Goal: Navigation & Orientation: Find specific page/section

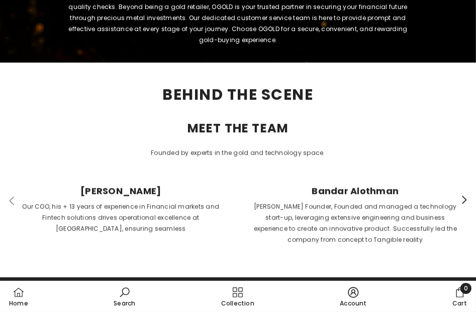
scroll to position [402, 0]
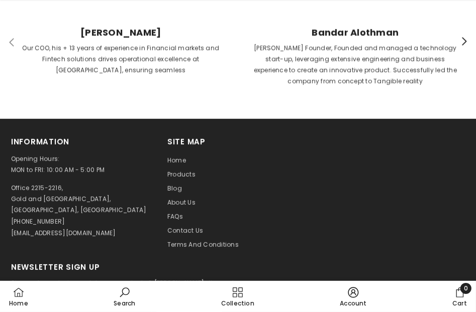
click at [462, 40] on icon "Slide right" at bounding box center [464, 41] width 9 height 9
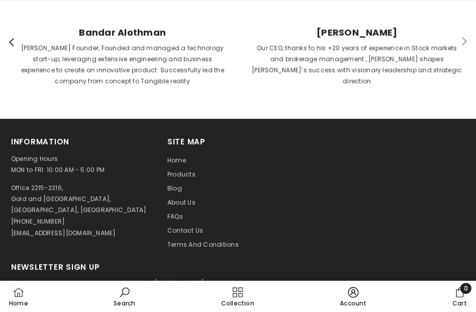
scroll to position [0, 234]
click at [462, 40] on link "[PERSON_NAME] Our CEO, thanks to his +20 years of experience in Stock markets a…" at bounding box center [355, 57] width 227 height 74
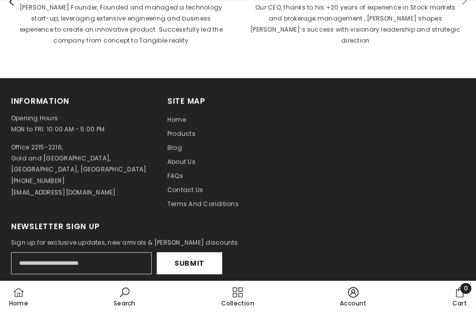
scroll to position [502, 0]
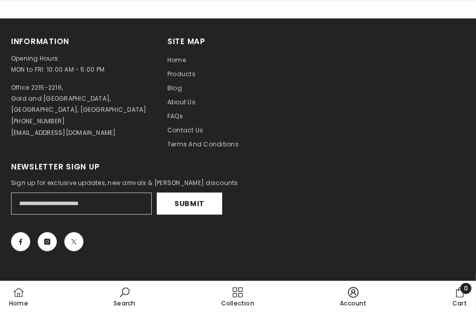
click at [181, 70] on span "Products" at bounding box center [181, 74] width 28 height 9
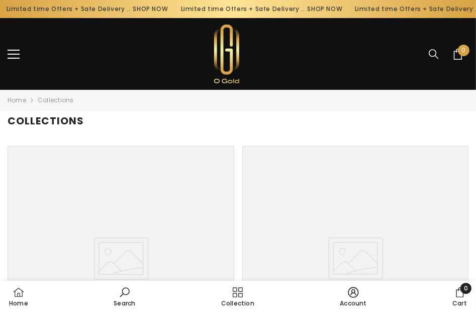
scroll to position [201, 0]
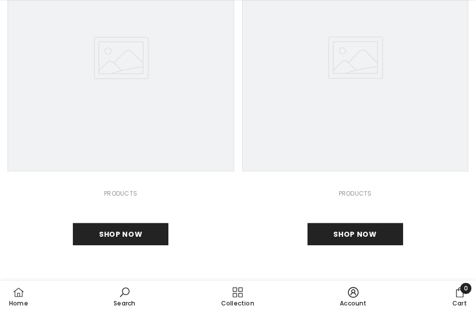
click at [350, 295] on link "Account" at bounding box center [353, 296] width 29 height 27
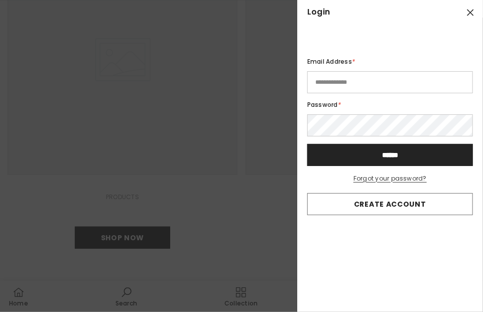
click at [472, 15] on icon "button" at bounding box center [470, 12] width 9 height 9
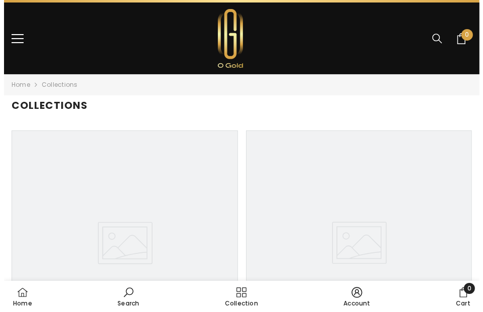
scroll to position [0, 0]
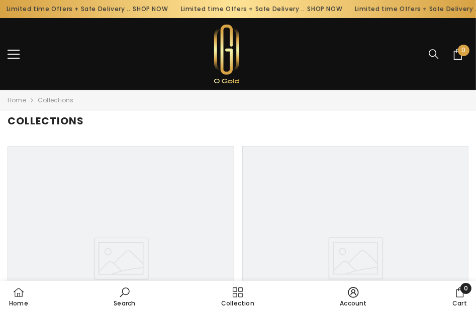
click at [16, 51] on button "menu" at bounding box center [14, 54] width 12 height 12
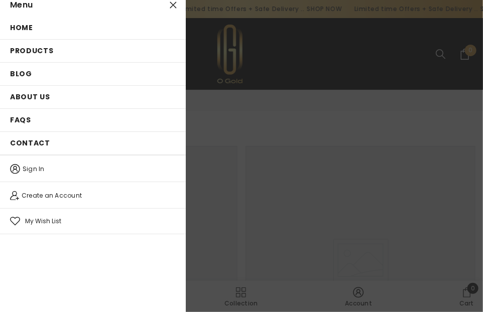
scroll to position [11, 0]
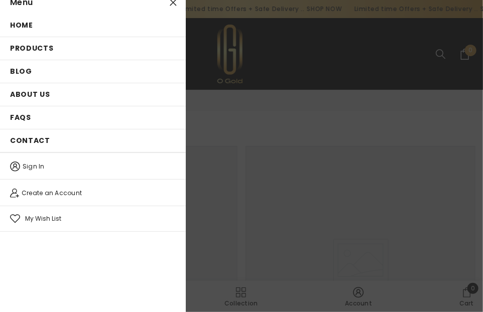
click at [27, 72] on span "Blog" at bounding box center [21, 71] width 22 height 10
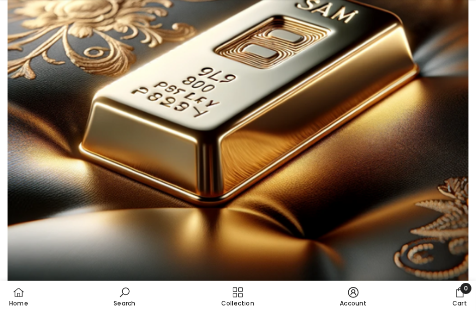
scroll to position [452, 0]
